Goal: Transaction & Acquisition: Obtain resource

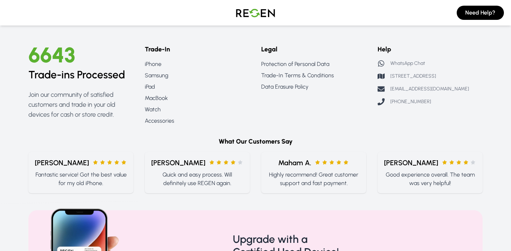
scroll to position [328, 0]
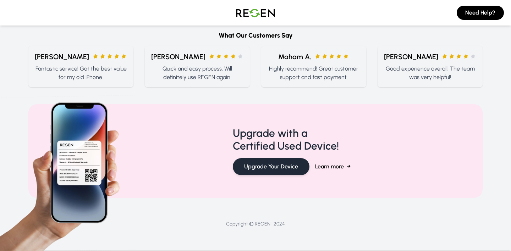
click at [275, 165] on button "Upgrade Your Device" at bounding box center [271, 166] width 77 height 17
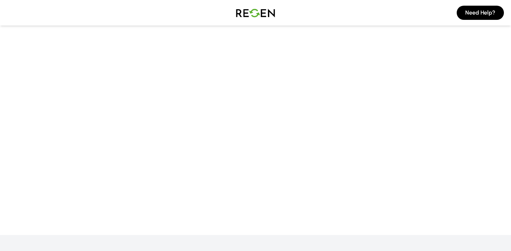
scroll to position [0, 0]
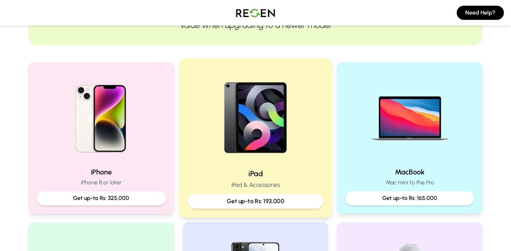
scroll to position [115, 0]
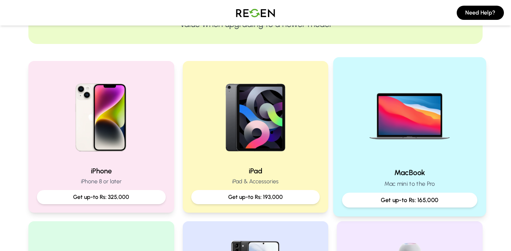
click at [431, 181] on p "Mac mini to the Pro" at bounding box center [409, 183] width 135 height 9
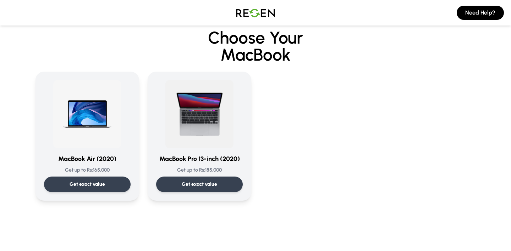
scroll to position [13, 0]
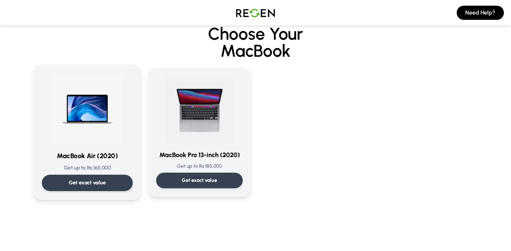
click at [118, 157] on h3 "MacBook Air (2020)" at bounding box center [87, 156] width 91 height 10
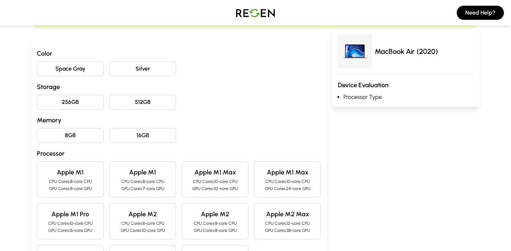
scroll to position [64, 0]
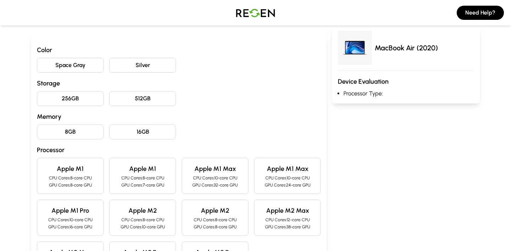
click at [87, 68] on button "Space Gray" at bounding box center [70, 65] width 67 height 15
click at [80, 101] on button "256GB" at bounding box center [70, 98] width 67 height 15
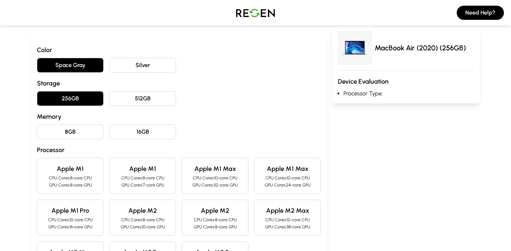
click at [87, 124] on button "8GB" at bounding box center [70, 131] width 67 height 15
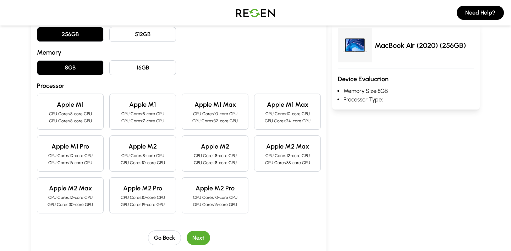
scroll to position [137, 0]
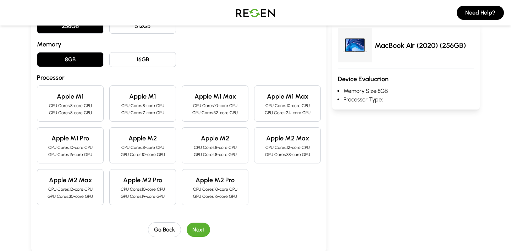
click at [144, 111] on p "GPU Cores: 7-core GPU" at bounding box center [142, 113] width 55 height 6
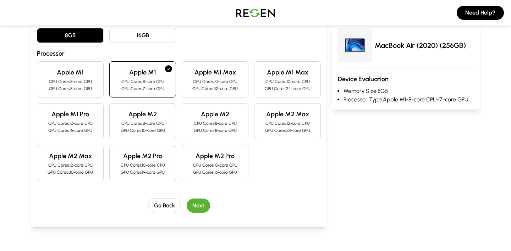
click at [197, 204] on button "Next" at bounding box center [198, 206] width 23 height 14
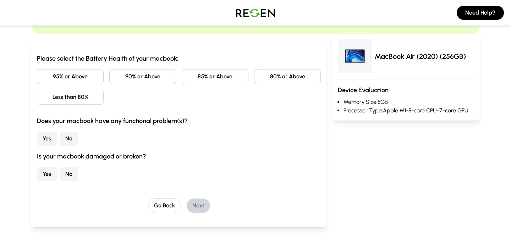
click at [276, 80] on button "80% or Above" at bounding box center [287, 76] width 67 height 15
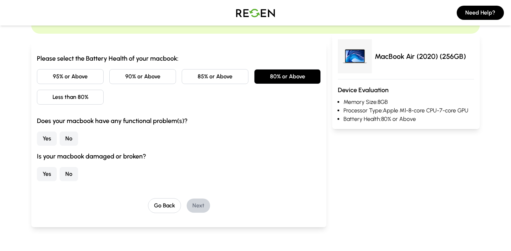
click at [71, 141] on button "No" at bounding box center [69, 139] width 18 height 14
click at [66, 176] on button "No" at bounding box center [69, 174] width 18 height 14
click at [200, 206] on button "Next" at bounding box center [198, 206] width 23 height 14
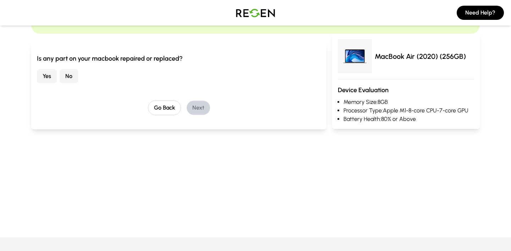
click at [51, 80] on button "Yes" at bounding box center [47, 76] width 20 height 14
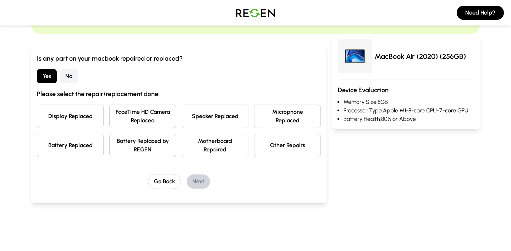
click at [89, 121] on button "Display Replaced" at bounding box center [70, 116] width 67 height 23
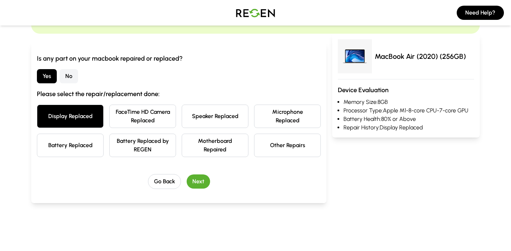
click at [195, 181] on button "Next" at bounding box center [198, 181] width 23 height 14
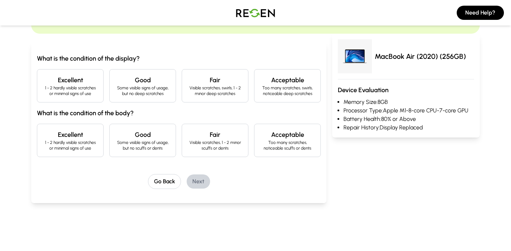
click at [129, 90] on p "Some visible signs of usage, but no deep scratches" at bounding box center [142, 90] width 55 height 11
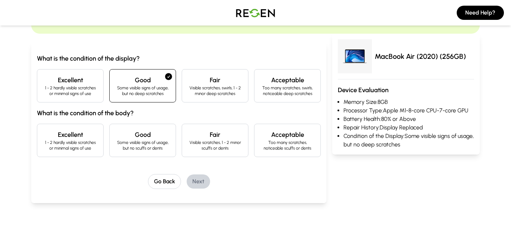
click at [131, 151] on div "Good Some visible signs of usage, but no scuffs or dents" at bounding box center [142, 140] width 67 height 33
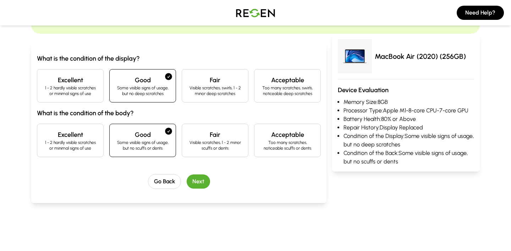
click at [201, 178] on button "Next" at bounding box center [198, 181] width 23 height 14
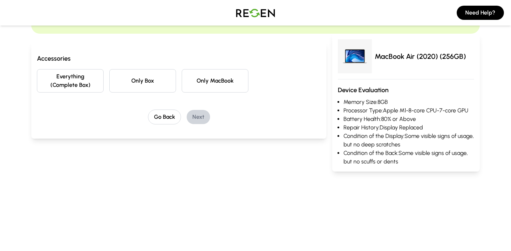
click at [73, 83] on button "Everything (Complete Box)" at bounding box center [70, 80] width 67 height 23
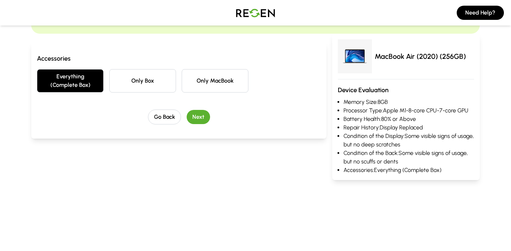
click at [205, 121] on button "Next" at bounding box center [198, 117] width 23 height 14
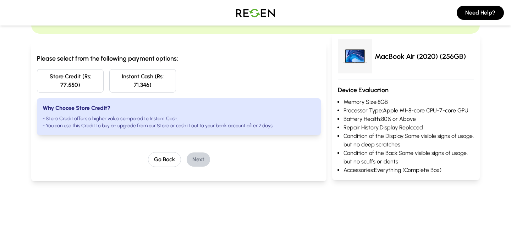
click at [69, 85] on button "Store Credit (Rs: 77,550)" at bounding box center [70, 80] width 67 height 23
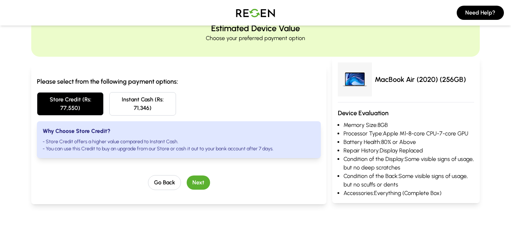
scroll to position [0, 0]
